Goal: Transaction & Acquisition: Subscribe to service/newsletter

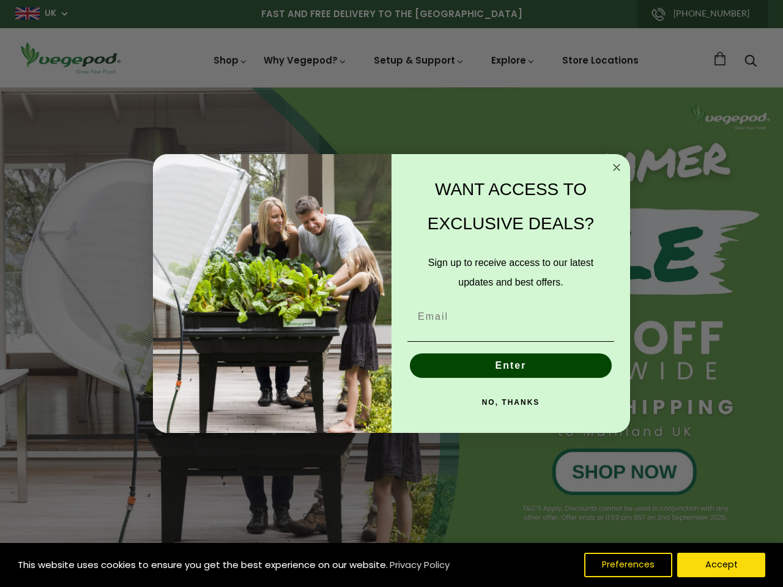
scroll to position [0, 186]
click at [391, 293] on div "WANT ACCESS TO EXCLUSIVE DEALS? Sign up to receive access to our latest updates…" at bounding box center [504, 293] width 226 height 255
click at [616, 168] on icon "Close dialog" at bounding box center [616, 167] width 6 height 6
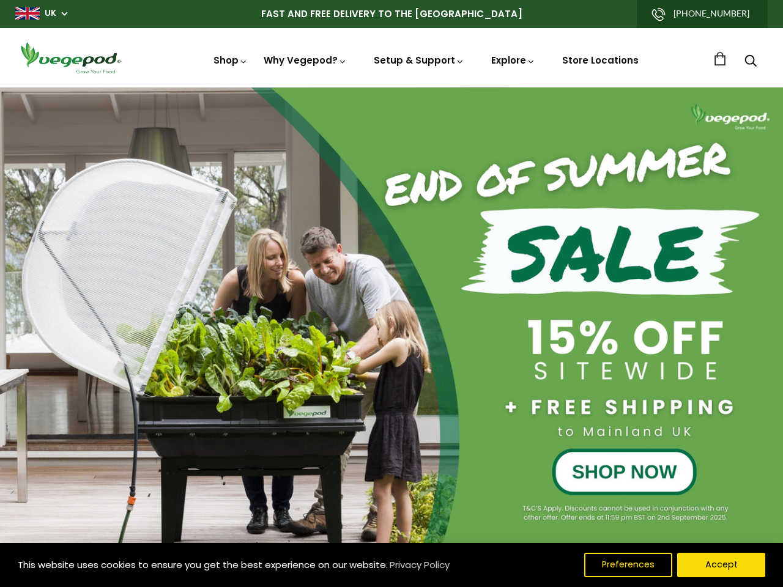
click at [511, 382] on button "Enter" at bounding box center [511, 394] width 202 height 24
click at [511, 412] on div "NO, THANKS" at bounding box center [511, 430] width 214 height 37
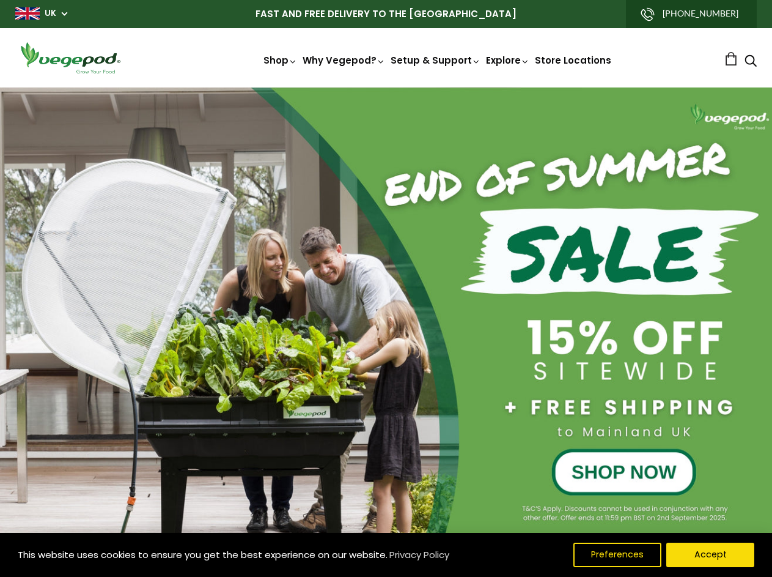
scroll to position [0, 915]
